Goal: Information Seeking & Learning: Learn about a topic

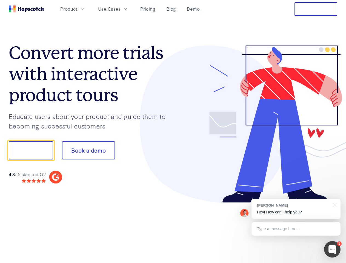
click at [173, 131] on div at bounding box center [255, 123] width 164 height 157
click at [77, 9] on span "Product" at bounding box center [68, 8] width 17 height 7
click at [120, 9] on span "Use Cases" at bounding box center [109, 8] width 22 height 7
click at [315, 9] on button "Free Trial" at bounding box center [315, 9] width 43 height 14
click at [31, 150] on button "Show me!" at bounding box center [31, 150] width 44 height 18
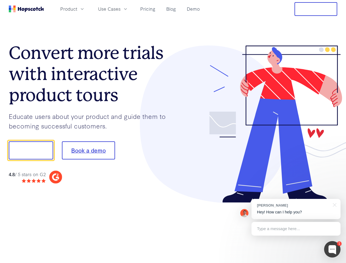
click at [88, 150] on button "Book a demo" at bounding box center [88, 150] width 53 height 18
click at [332, 249] on div at bounding box center [332, 249] width 16 height 16
click at [295, 209] on div "[PERSON_NAME] Hey! How can I help you?" at bounding box center [295, 209] width 89 height 20
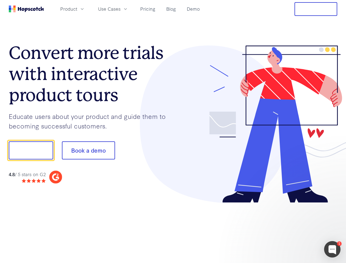
click at [333, 204] on div at bounding box center [288, 186] width 103 height 109
click at [295, 228] on div at bounding box center [288, 186] width 103 height 109
